Goal: Information Seeking & Learning: Learn about a topic

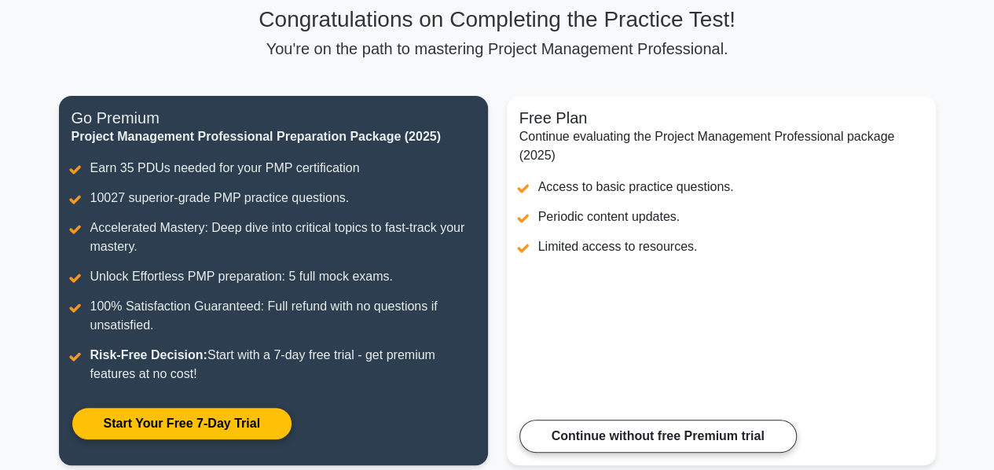
scroll to position [382, 0]
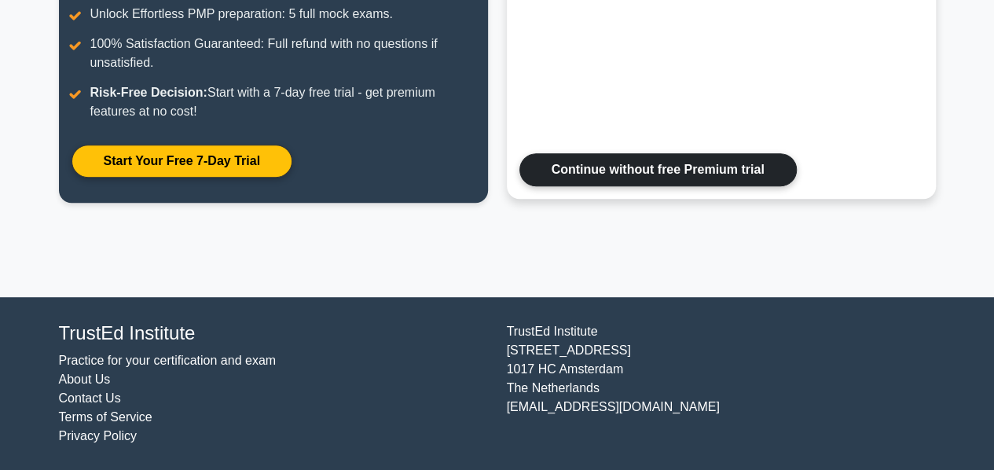
click at [687, 171] on link "Continue without free Premium trial" at bounding box center [657, 169] width 277 height 33
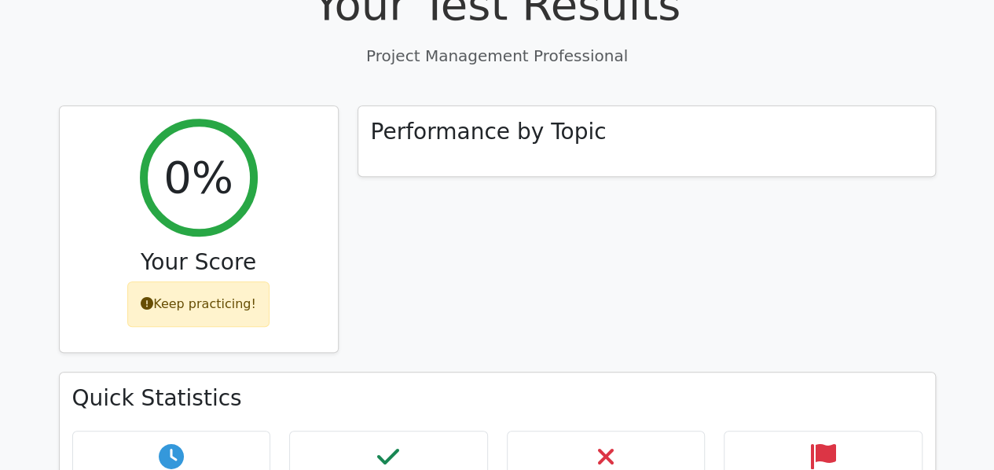
scroll to position [629, 0]
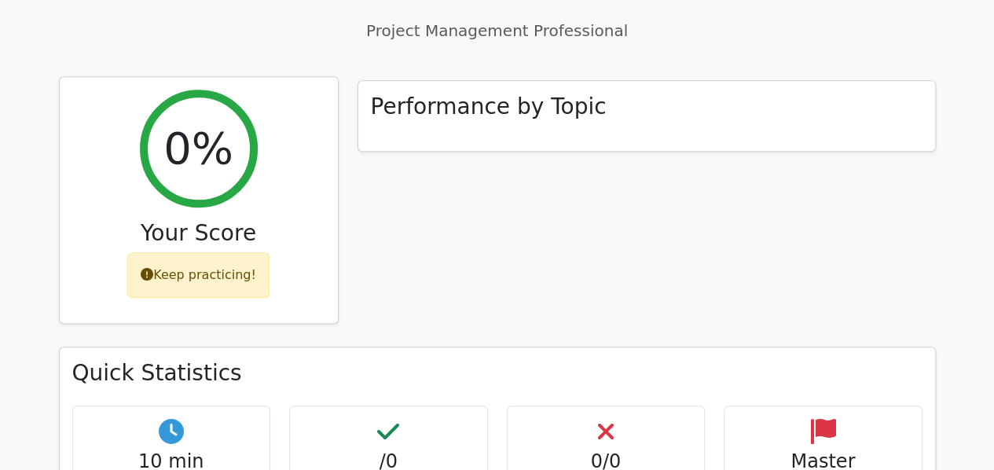
click at [197, 252] on div "Keep practicing!" at bounding box center [198, 275] width 142 height 46
click at [145, 252] on div "Keep practicing!" at bounding box center [198, 275] width 142 height 46
click at [153, 268] on icon at bounding box center [147, 274] width 13 height 13
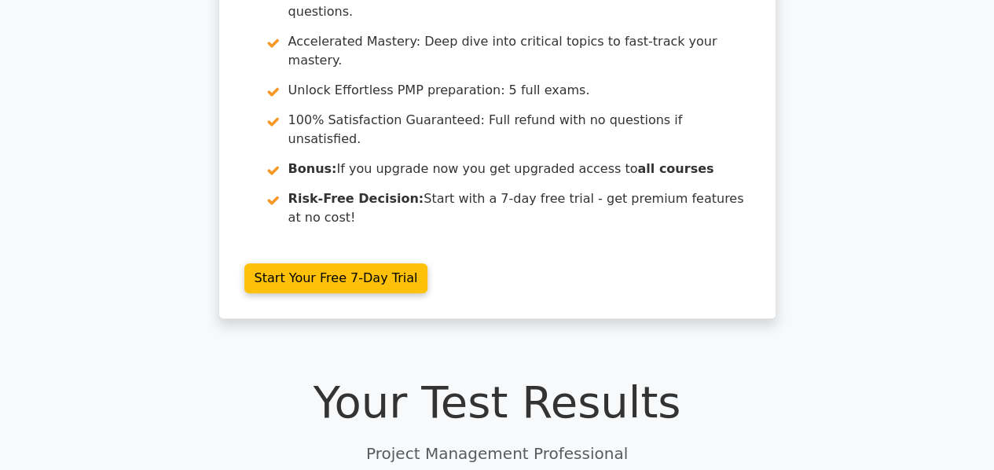
scroll to position [0, 0]
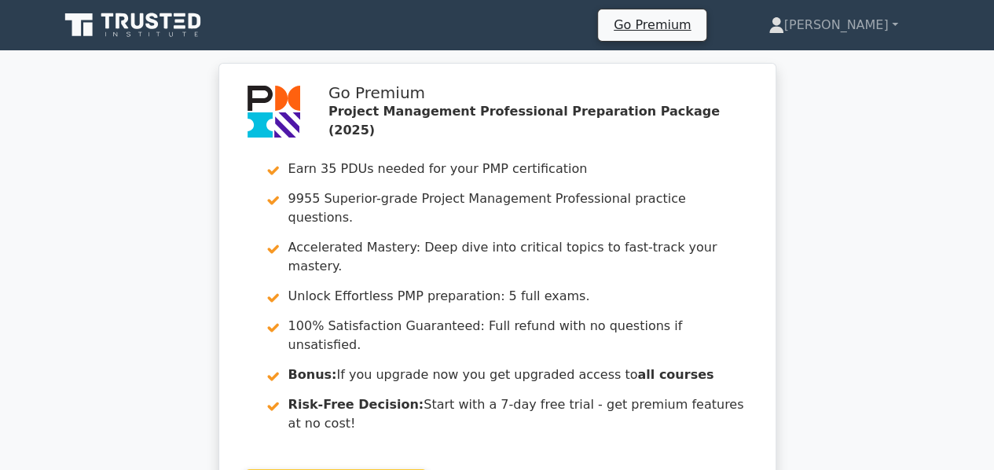
click at [159, 24] on icon at bounding box center [134, 25] width 151 height 30
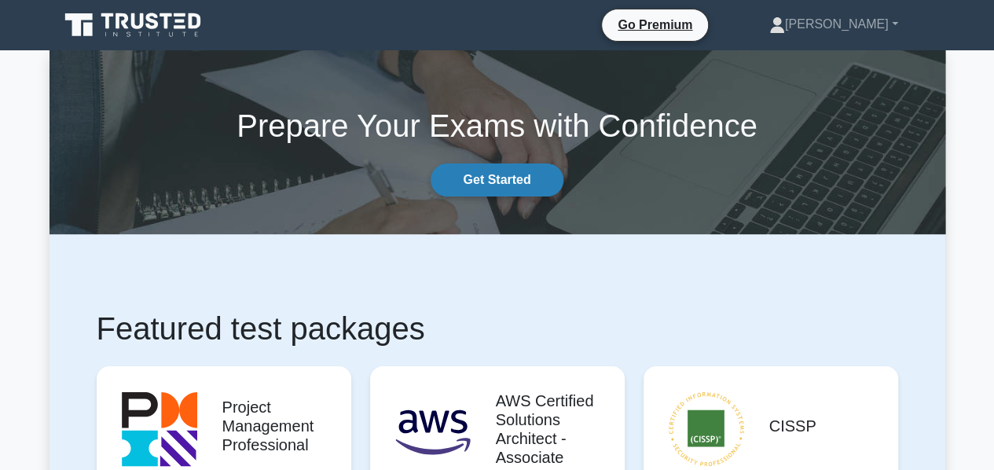
click at [509, 188] on link "Get Started" at bounding box center [497, 179] width 132 height 33
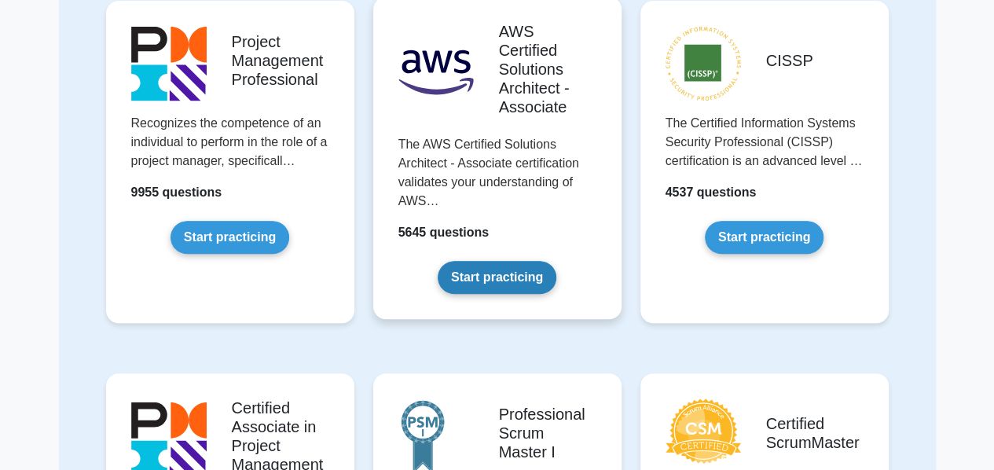
scroll to position [157, 0]
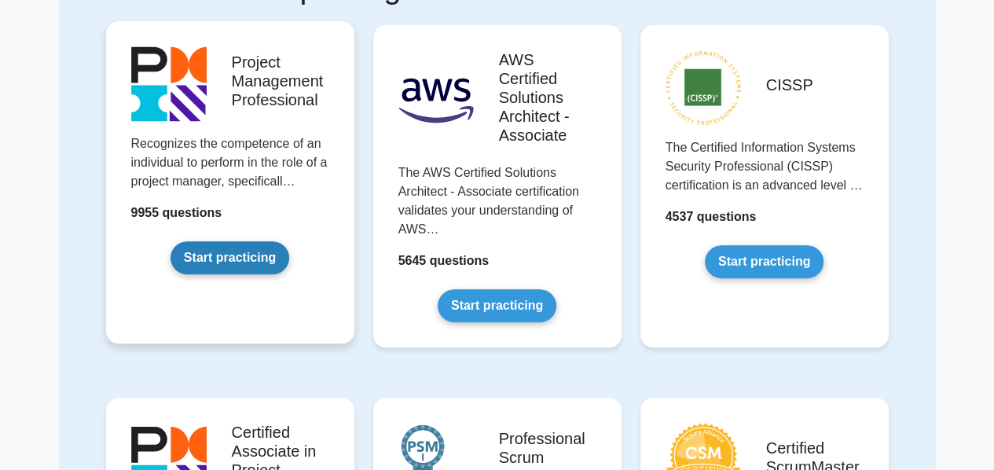
click at [266, 255] on link "Start practicing" at bounding box center [229, 257] width 119 height 33
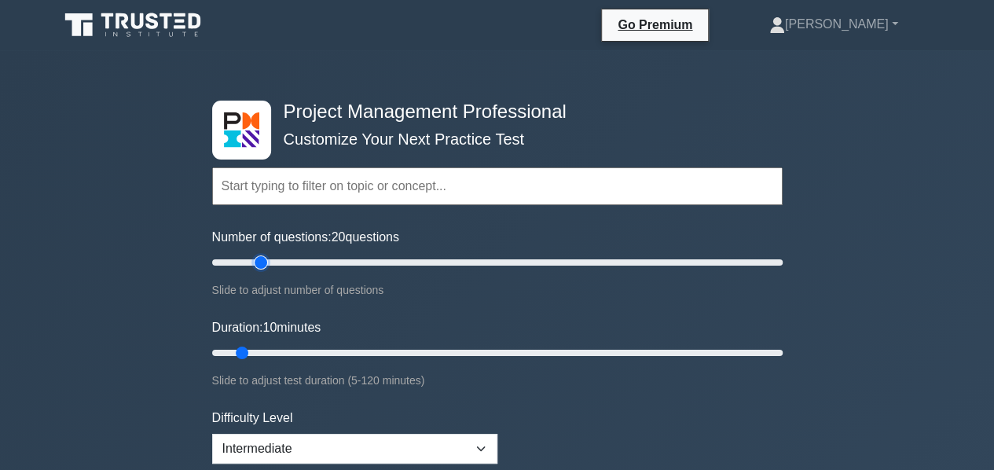
drag, startPoint x: 232, startPoint y: 261, endPoint x: 262, endPoint y: 261, distance: 29.9
type input "20"
click at [262, 261] on input "Number of questions: 20 questions" at bounding box center [497, 262] width 570 height 19
drag, startPoint x: 240, startPoint y: 350, endPoint x: 284, endPoint y: 350, distance: 44.8
type input "20"
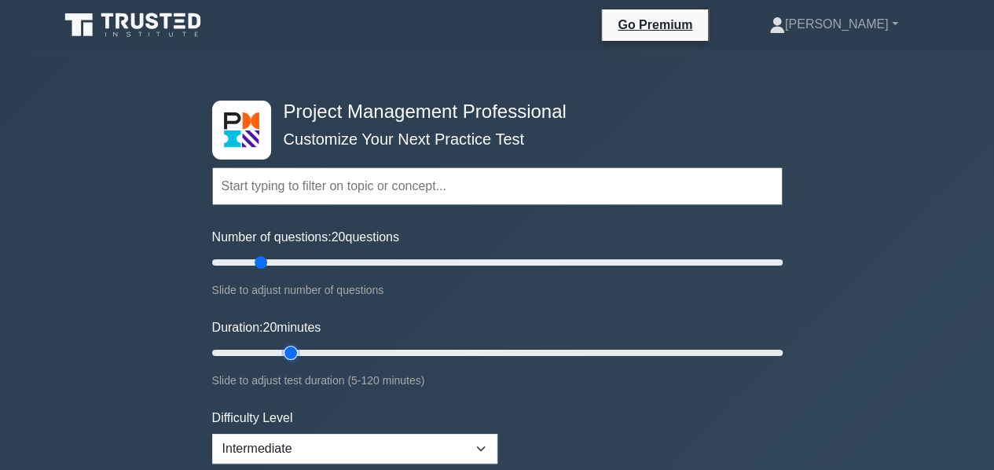
click at [284, 350] on input "Duration: 20 minutes" at bounding box center [497, 352] width 570 height 19
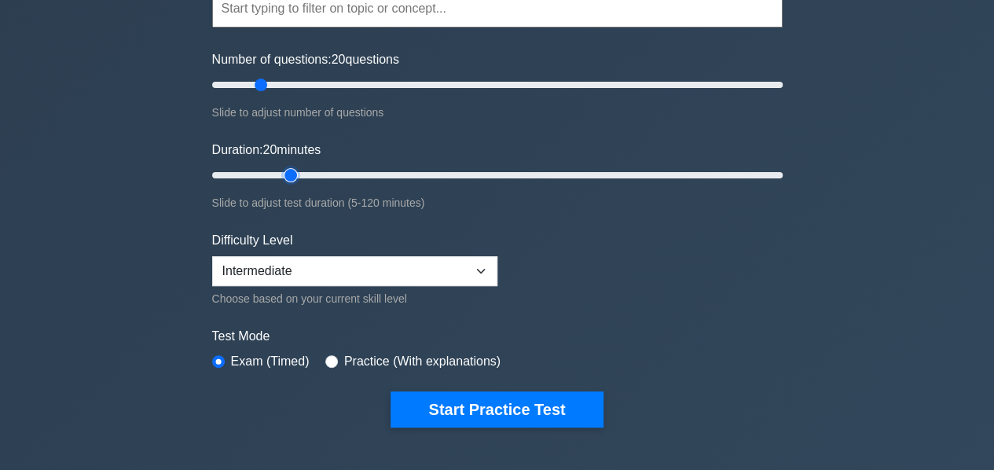
scroll to position [236, 0]
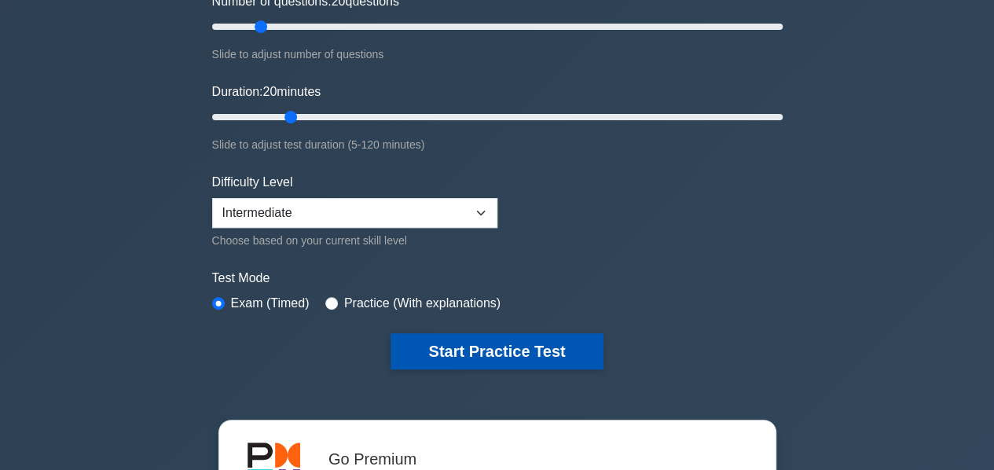
click at [446, 356] on button "Start Practice Test" at bounding box center [496, 351] width 212 height 36
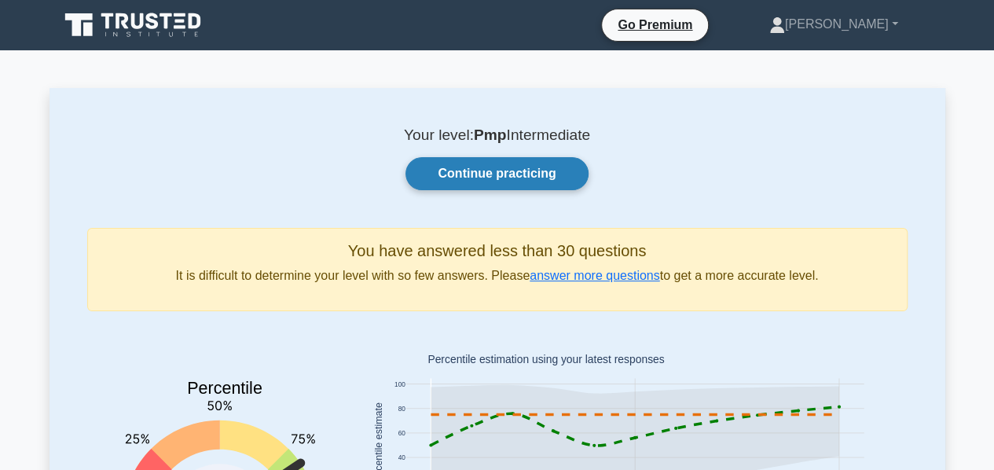
click at [545, 161] on link "Continue practicing" at bounding box center [496, 173] width 182 height 33
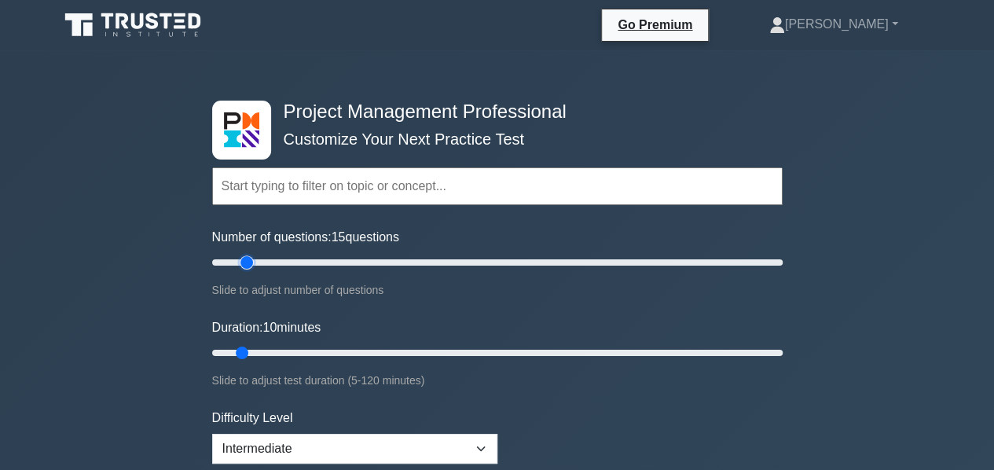
drag, startPoint x: 235, startPoint y: 263, endPoint x: 243, endPoint y: 260, distance: 8.5
click at [243, 260] on input "Number of questions: 15 questions" at bounding box center [497, 262] width 570 height 19
drag, startPoint x: 243, startPoint y: 260, endPoint x: 258, endPoint y: 258, distance: 15.0
type input "20"
click at [258, 258] on input "Number of questions: 20 questions" at bounding box center [497, 262] width 570 height 19
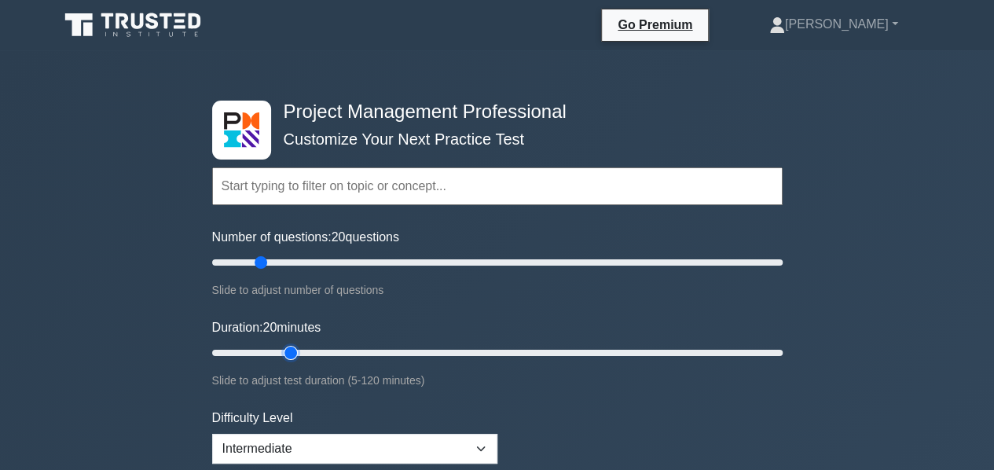
drag, startPoint x: 240, startPoint y: 348, endPoint x: 281, endPoint y: 348, distance: 40.9
type input "20"
click at [281, 348] on input "Duration: 20 minutes" at bounding box center [497, 352] width 570 height 19
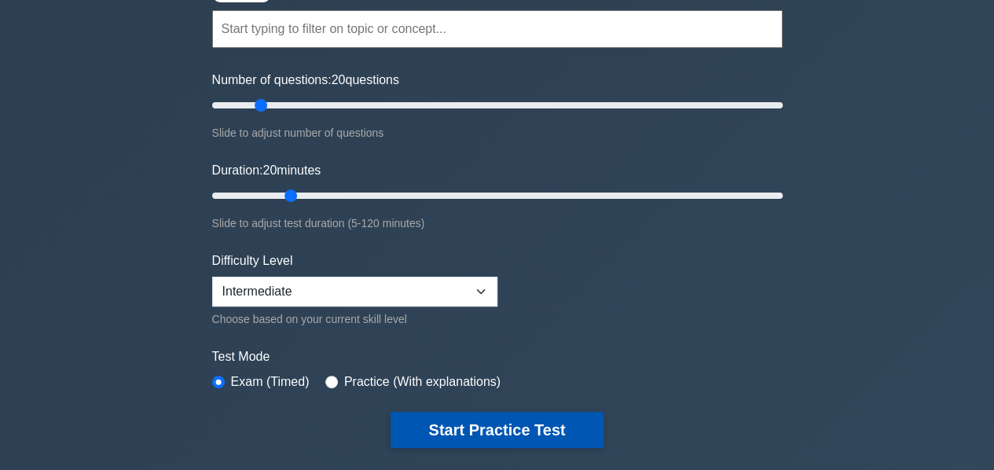
click at [483, 412] on button "Start Practice Test" at bounding box center [496, 430] width 212 height 36
